Goal: Transaction & Acquisition: Purchase product/service

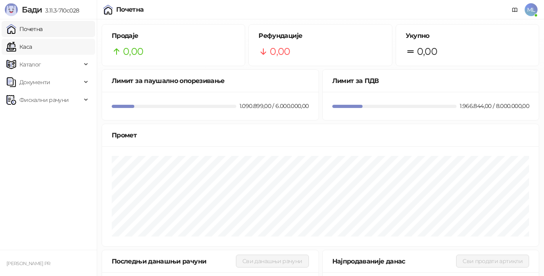
click at [32, 46] on link "Каса" at bounding box center [18, 47] width 25 height 16
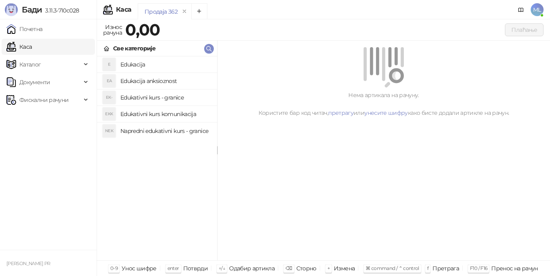
click at [154, 62] on h4 "Edukacija" at bounding box center [165, 64] width 90 height 13
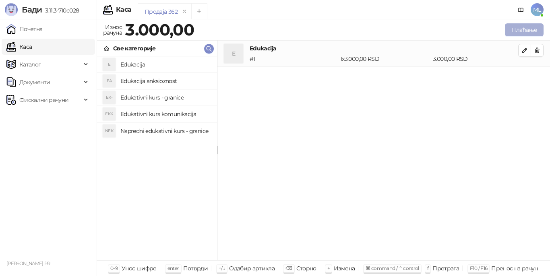
click at [524, 28] on button "Плаћање" at bounding box center [524, 29] width 39 height 13
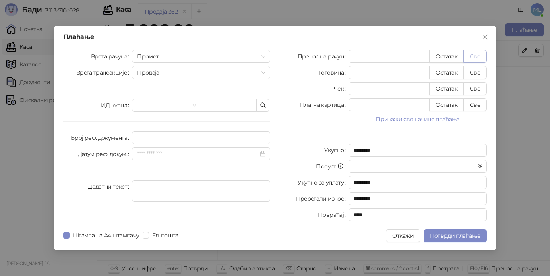
click at [482, 57] on button "Све" at bounding box center [475, 56] width 23 height 13
type input "****"
click at [445, 232] on button "Потврди плаћање" at bounding box center [455, 235] width 63 height 13
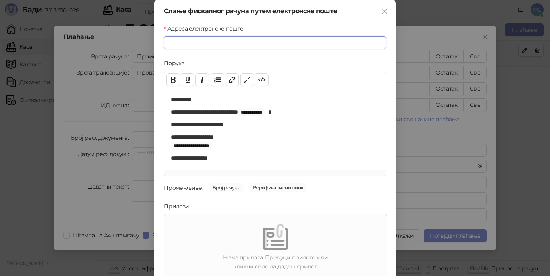
click at [292, 44] on input "Адреса електронске поште" at bounding box center [275, 42] width 222 height 13
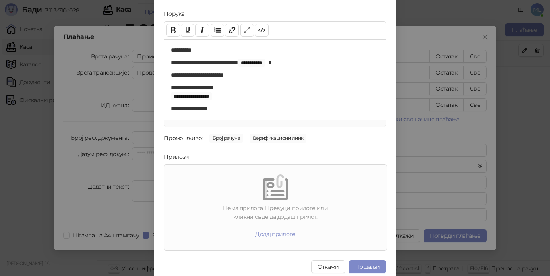
scroll to position [55, 0]
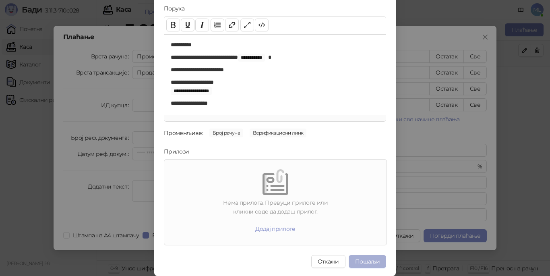
type input "**********"
click at [361, 263] on button "Пошаљи" at bounding box center [367, 261] width 37 height 13
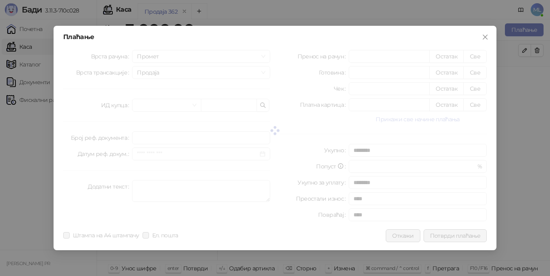
scroll to position [0, 0]
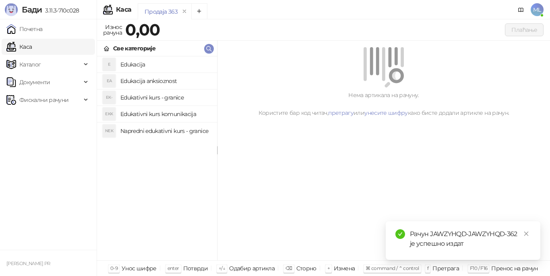
click at [180, 64] on h4 "Edukacija" at bounding box center [165, 64] width 90 height 13
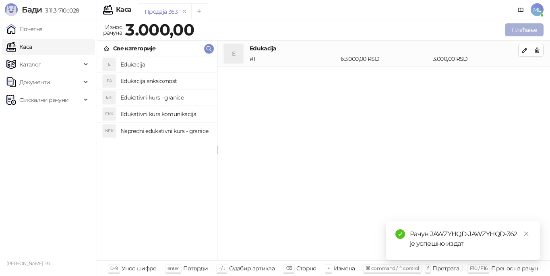
click at [521, 30] on button "Плаћање" at bounding box center [524, 29] width 39 height 13
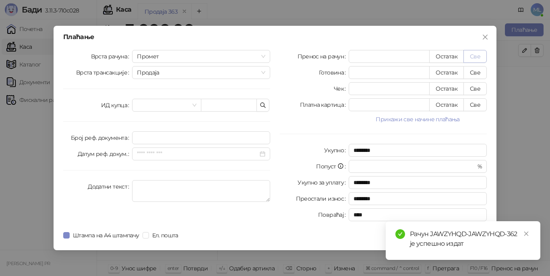
click at [475, 55] on button "Све" at bounding box center [475, 56] width 23 height 13
type input "****"
drag, startPoint x: 528, startPoint y: 233, endPoint x: 498, endPoint y: 234, distance: 29.8
click at [527, 233] on icon "close" at bounding box center [527, 234] width 6 height 6
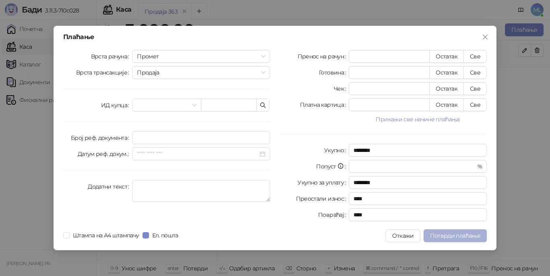
click at [461, 234] on span "Потврди плаћање" at bounding box center [455, 235] width 50 height 7
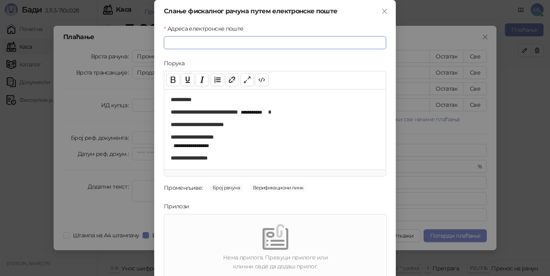
click at [275, 41] on input "Адреса електронске поште" at bounding box center [275, 42] width 222 height 13
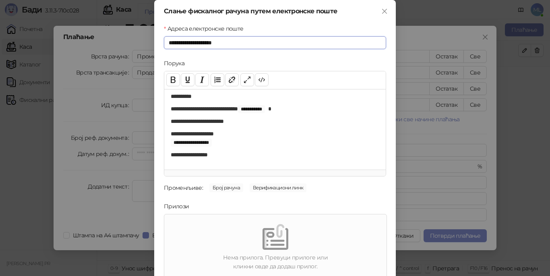
scroll to position [55, 0]
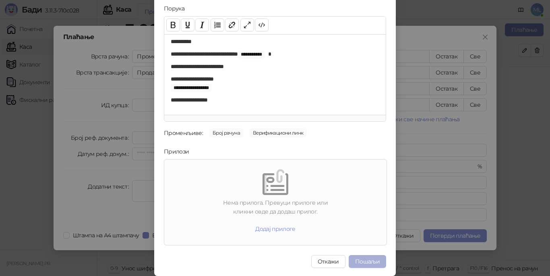
type input "**********"
click at [367, 259] on button "Пошаљи" at bounding box center [367, 261] width 37 height 13
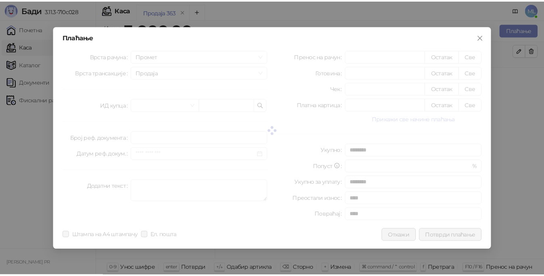
scroll to position [0, 0]
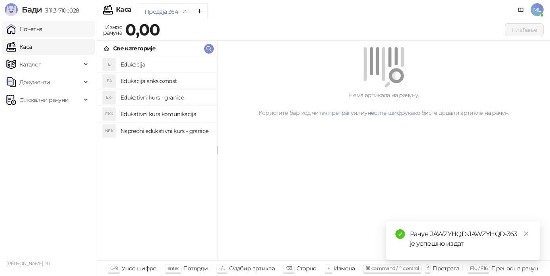
click at [26, 29] on link "Почетна" at bounding box center [24, 29] width 36 height 16
